Goal: Task Accomplishment & Management: Use online tool/utility

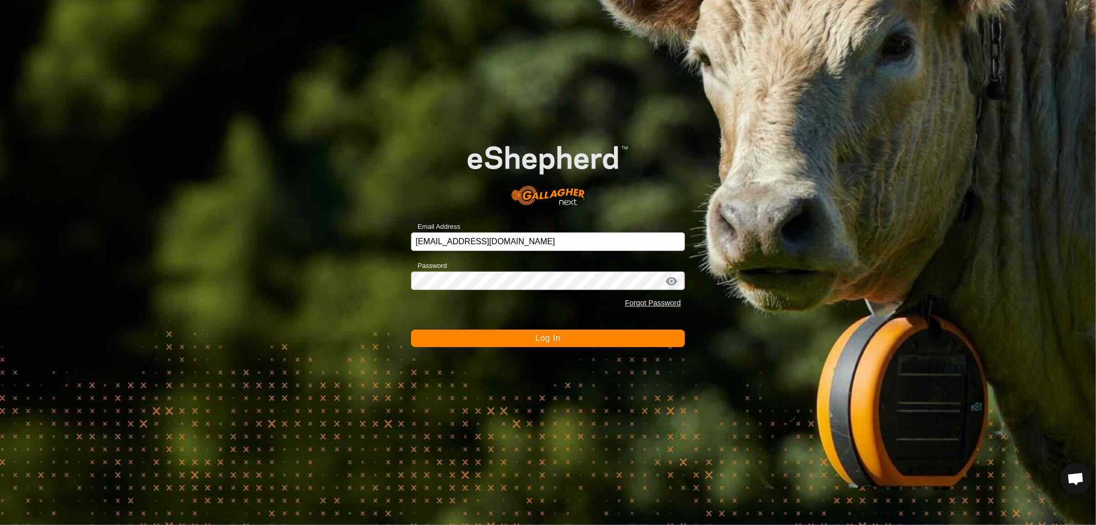
click at [411, 329] on button "Log In" at bounding box center [548, 337] width 274 height 17
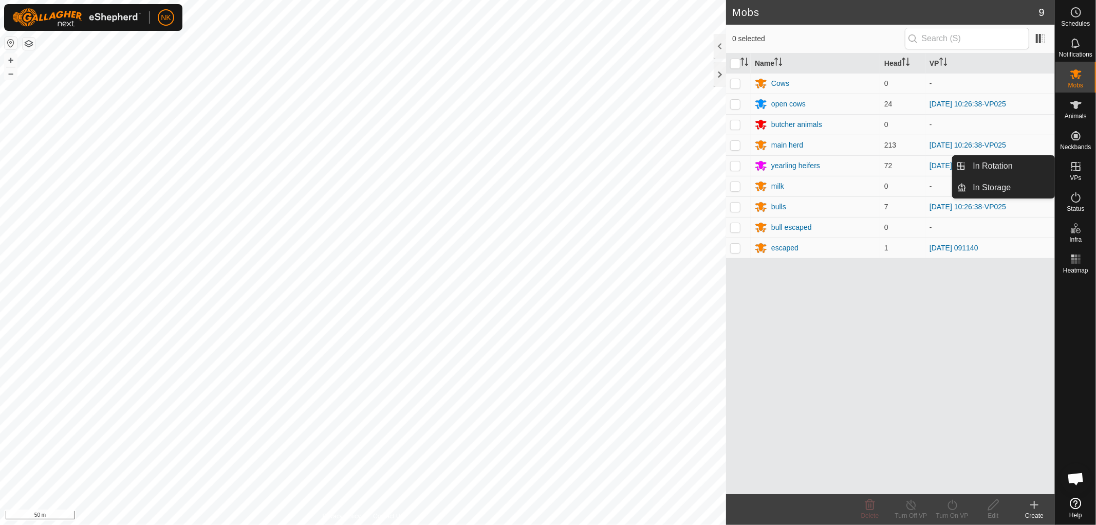
click at [1074, 177] on span "VPs" at bounding box center [1075, 178] width 11 height 6
click at [1005, 166] on link "In Rotation" at bounding box center [1011, 166] width 88 height 21
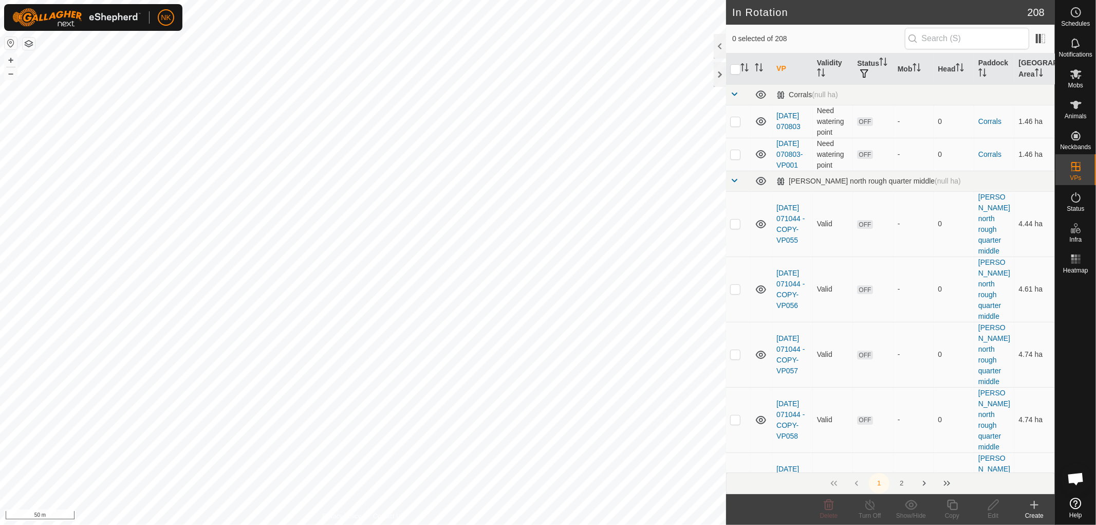
click at [1031, 515] on div "Create" at bounding box center [1034, 515] width 41 height 9
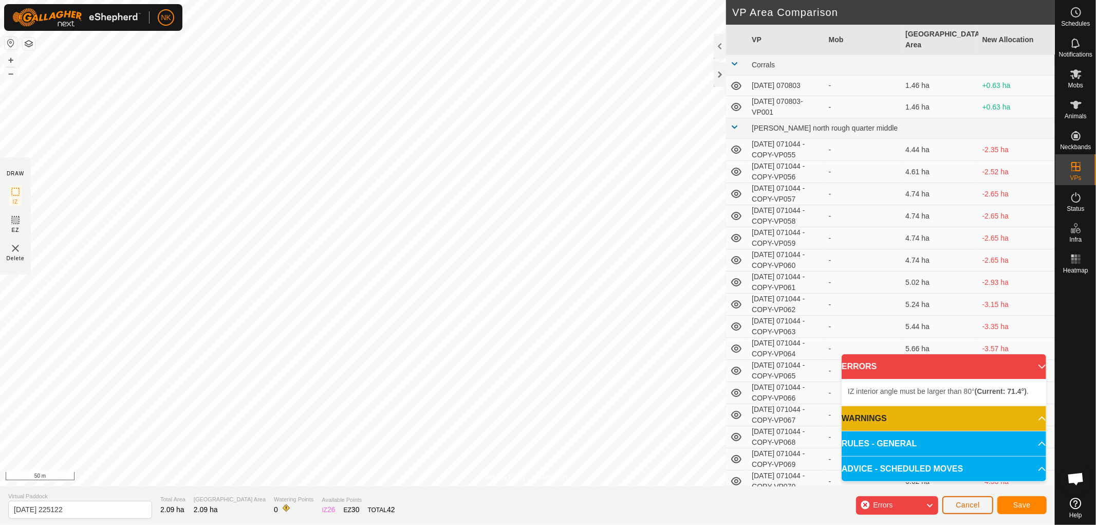
click at [968, 506] on span "Cancel" at bounding box center [968, 504] width 24 height 8
